Goal: Information Seeking & Learning: Learn about a topic

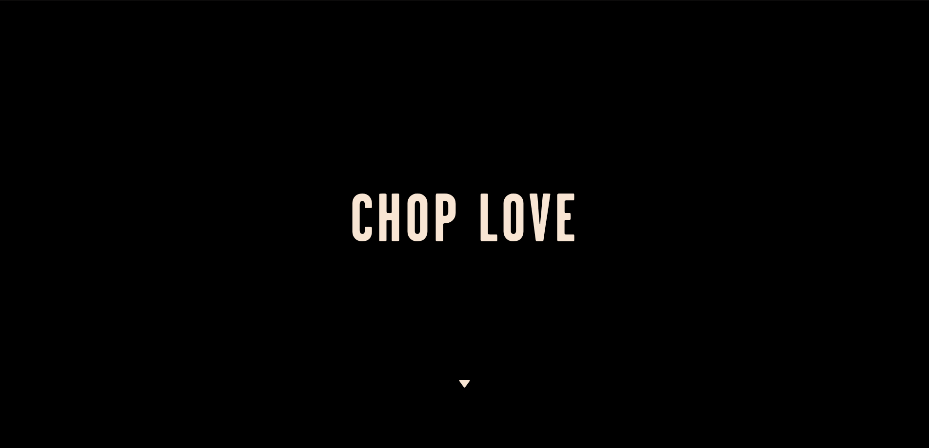
click at [465, 377] on div at bounding box center [464, 224] width 929 height 448
click at [464, 383] on img at bounding box center [464, 384] width 12 height 8
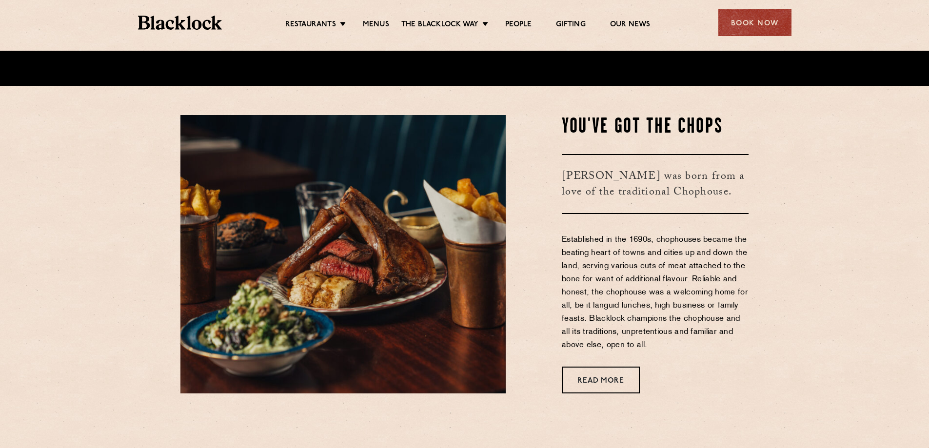
scroll to position [368, 0]
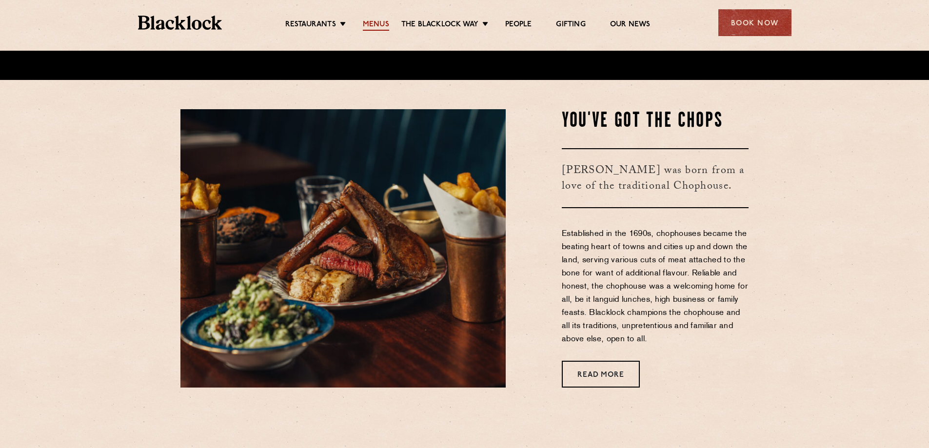
click at [384, 20] on link "Menus" at bounding box center [376, 25] width 26 height 11
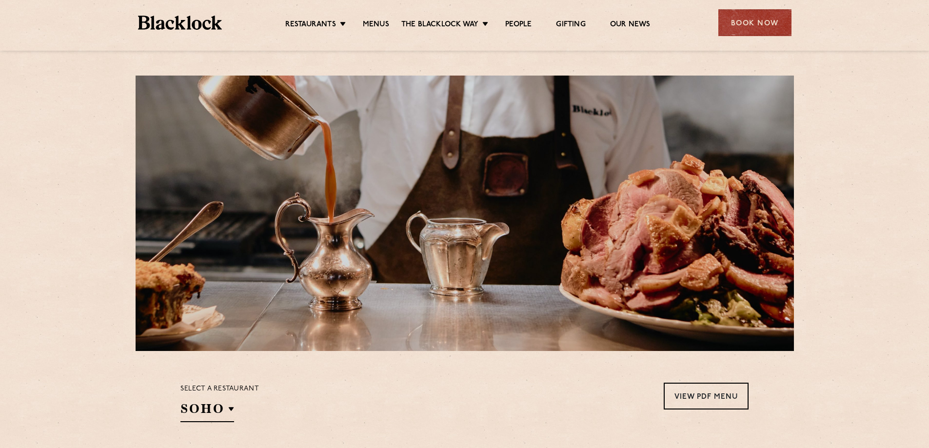
scroll to position [195, 0]
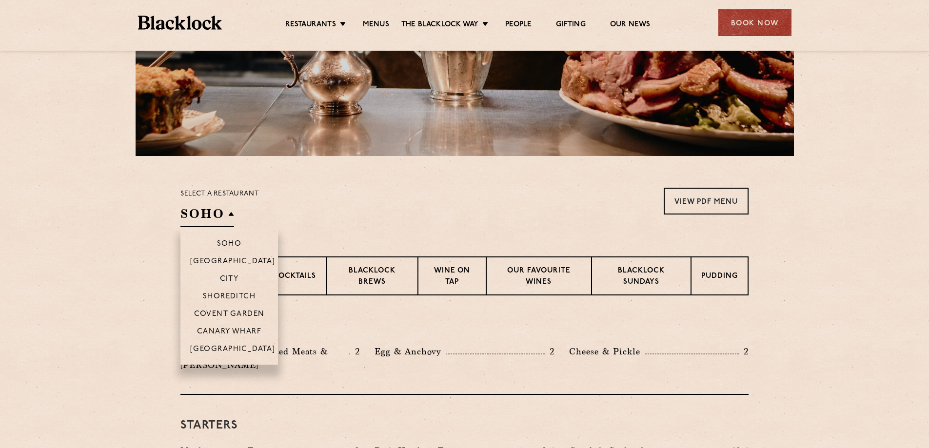
click at [233, 327] on li "Canary Wharf" at bounding box center [229, 331] width 98 height 18
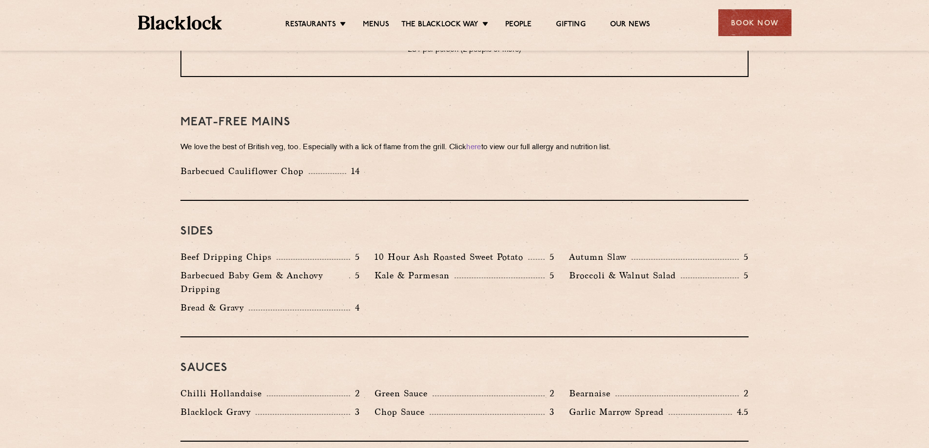
scroll to position [1219, 0]
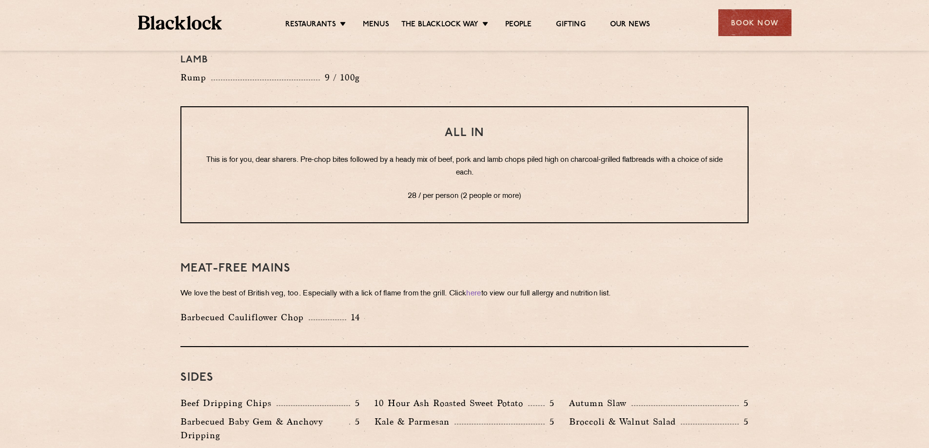
click at [228, 262] on h3 "Meat-Free mains" at bounding box center [464, 268] width 568 height 13
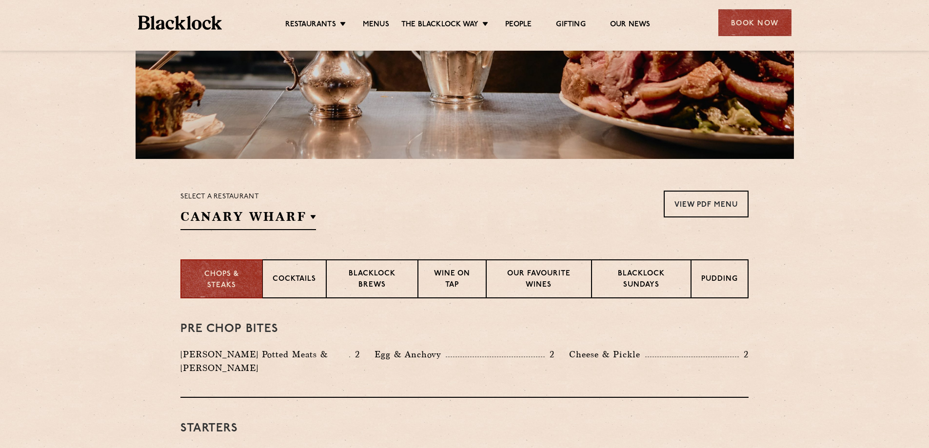
scroll to position [315, 0]
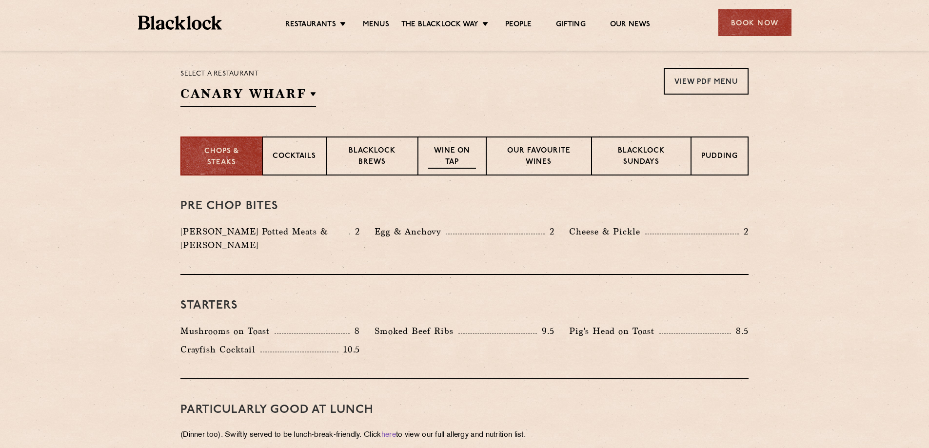
click at [451, 163] on p "Wine on Tap" at bounding box center [452, 157] width 48 height 23
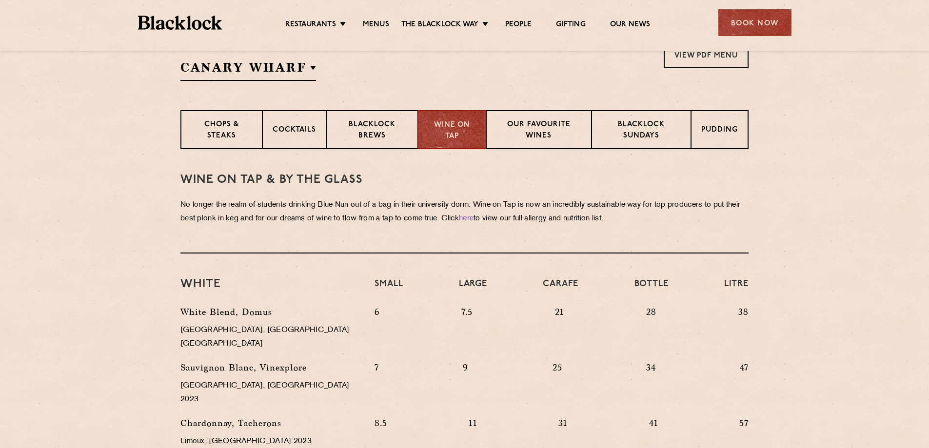
scroll to position [195, 0]
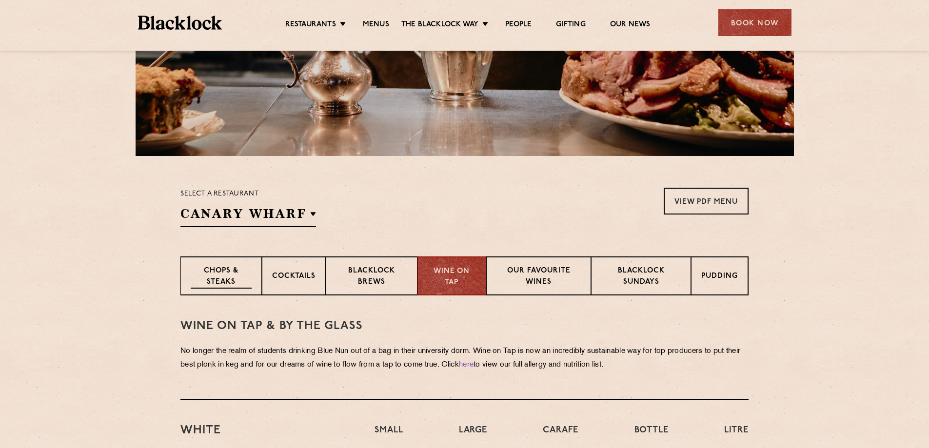
click at [246, 279] on p "Chops & Steaks" at bounding box center [221, 277] width 61 height 23
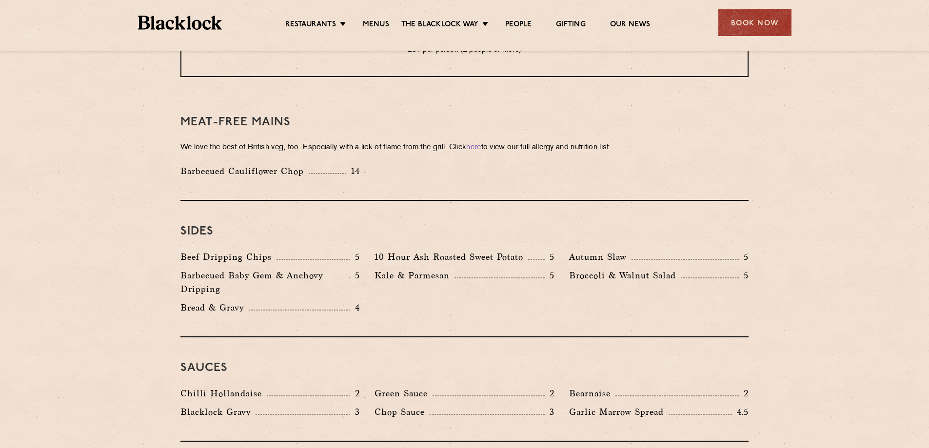
scroll to position [1610, 0]
